Goal: Information Seeking & Learning: Learn about a topic

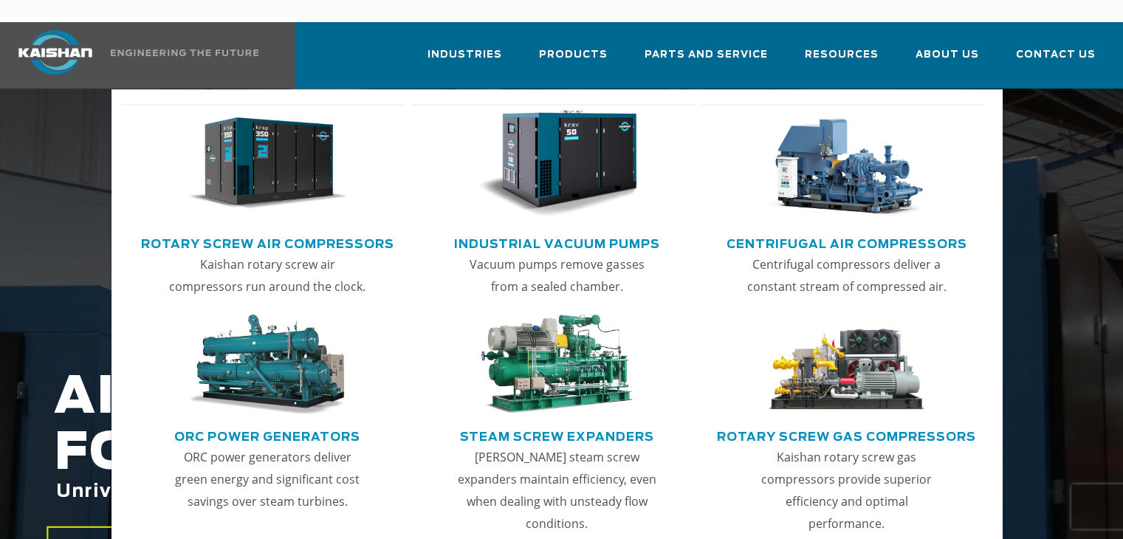
click at [315, 231] on link "Rotary Screw Air Compressors" at bounding box center [267, 242] width 253 height 22
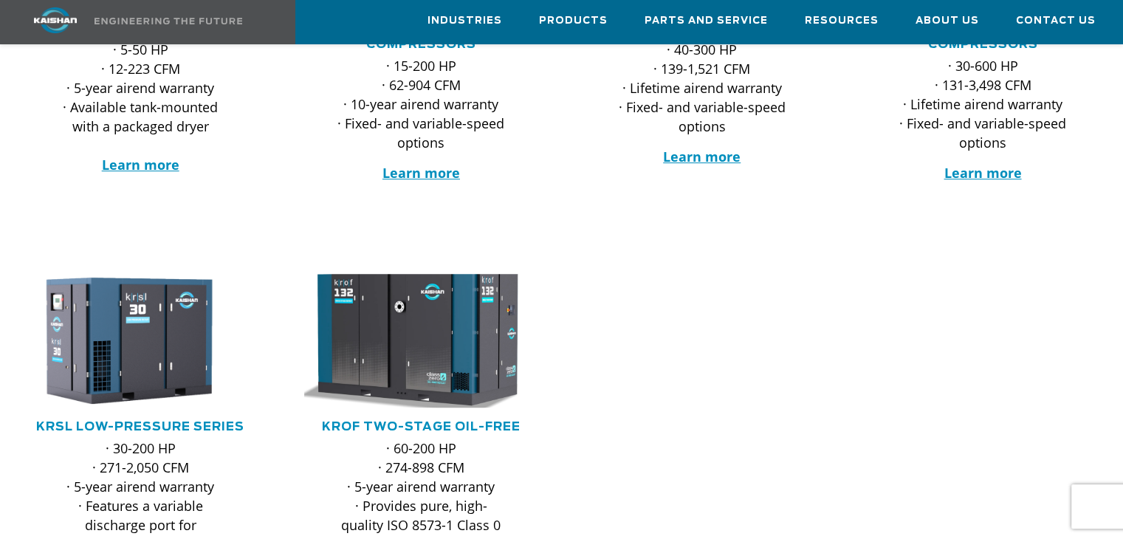
scroll to position [517, 0]
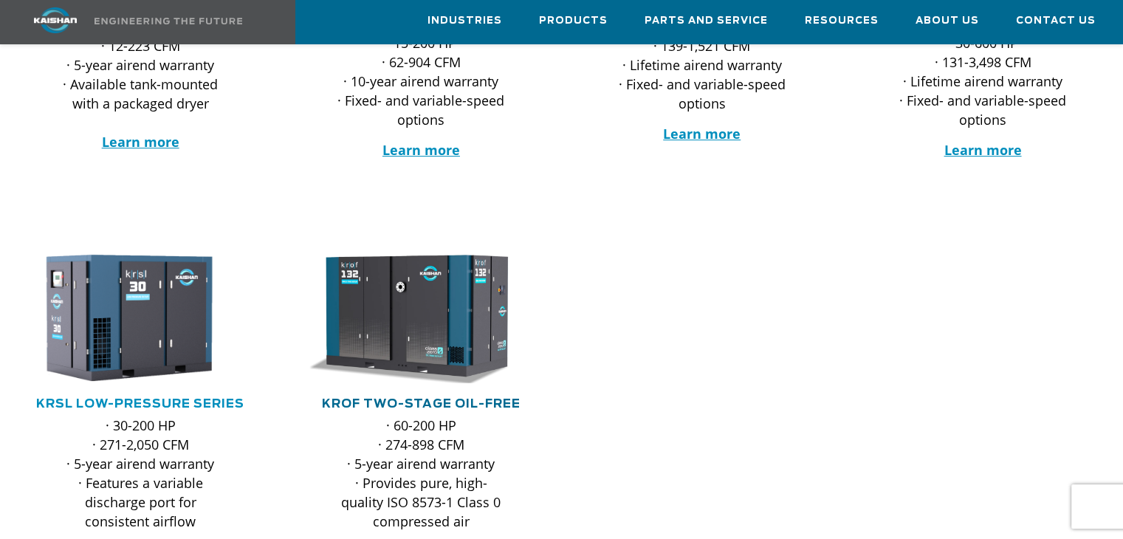
click at [425, 398] on link "KROF TWO-STAGE OIL-FREE" at bounding box center [421, 404] width 199 height 12
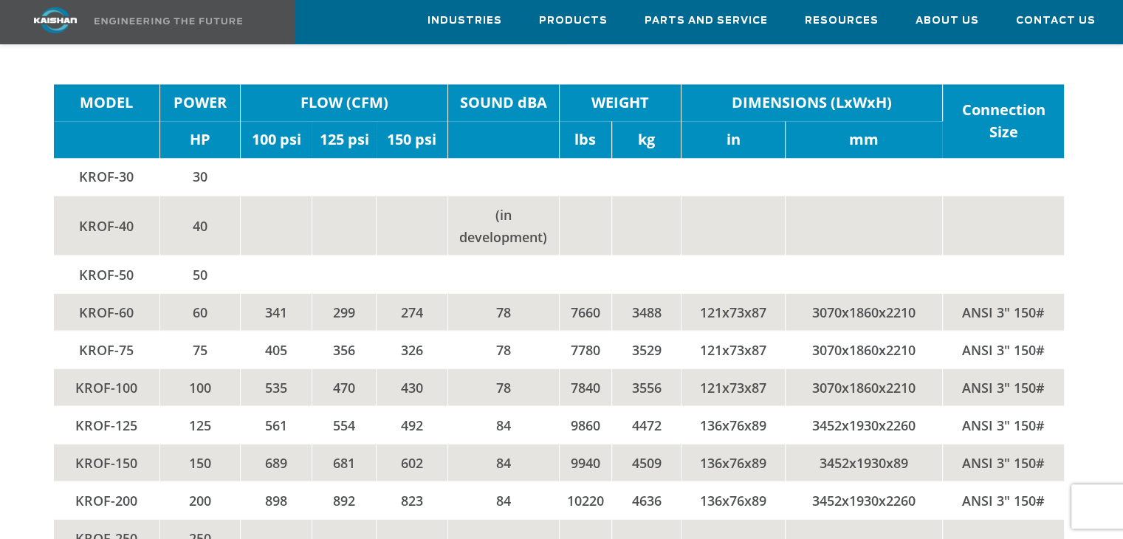
scroll to position [2576, 0]
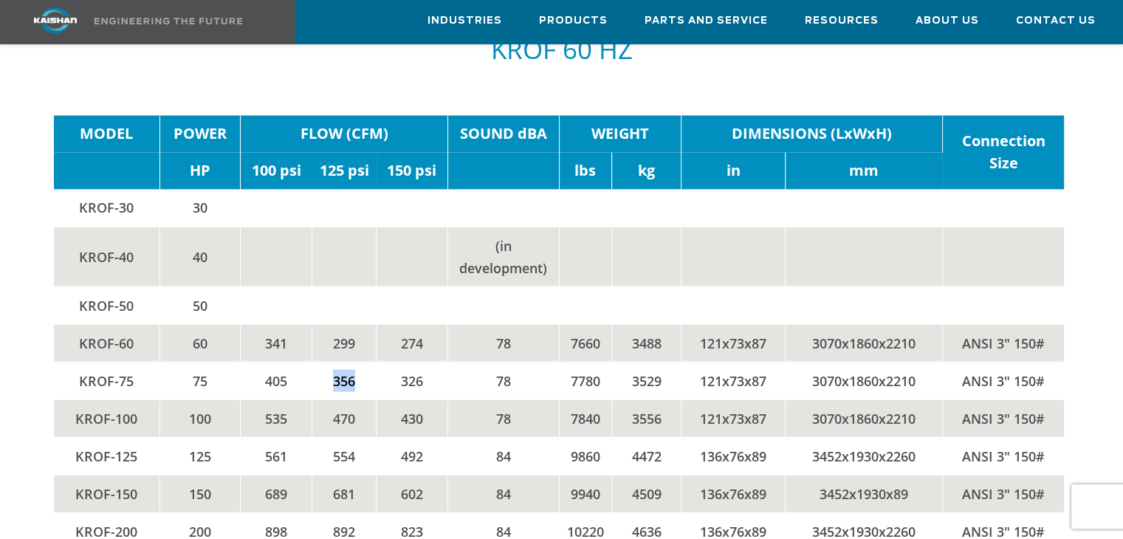
drag, startPoint x: 334, startPoint y: 374, endPoint x: 356, endPoint y: 377, distance: 22.3
click at [356, 377] on td "356" at bounding box center [344, 381] width 64 height 38
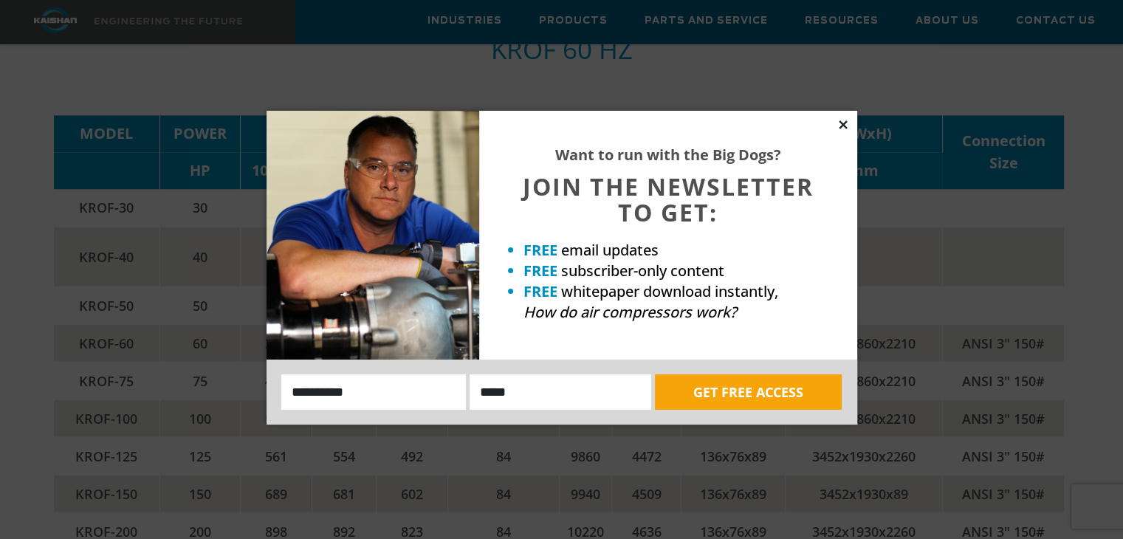
click at [845, 122] on icon at bounding box center [843, 124] width 8 height 8
